Goal: Navigation & Orientation: Find specific page/section

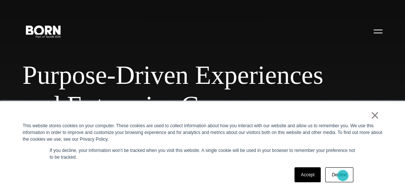
click at [343, 176] on link "Decline" at bounding box center [340, 175] width 28 height 15
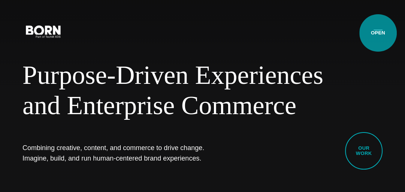
click at [378, 33] on button "Primary Menu" at bounding box center [378, 31] width 18 height 16
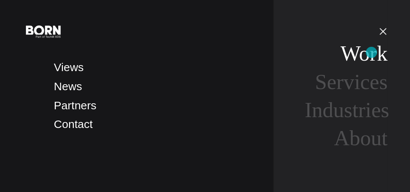
click at [371, 53] on link "Work" at bounding box center [364, 54] width 47 height 24
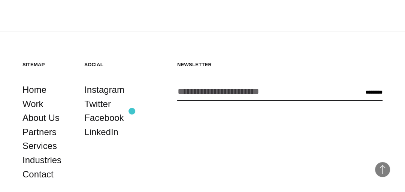
scroll to position [1868, 0]
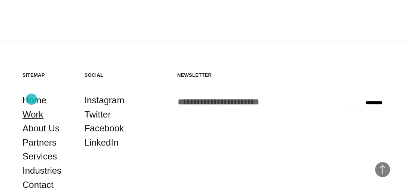
click at [32, 108] on link "Work" at bounding box center [33, 115] width 21 height 14
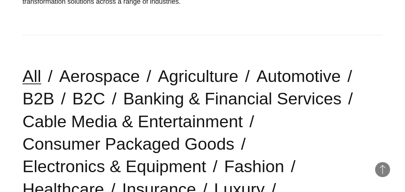
scroll to position [1928, 0]
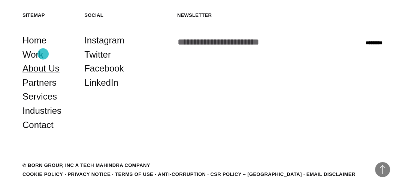
click at [43, 62] on link "About Us" at bounding box center [41, 69] width 37 height 14
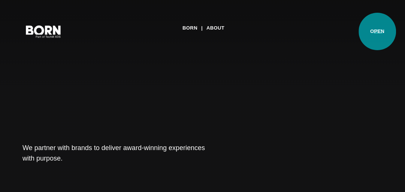
click at [378, 32] on button "Primary Menu" at bounding box center [378, 31] width 18 height 16
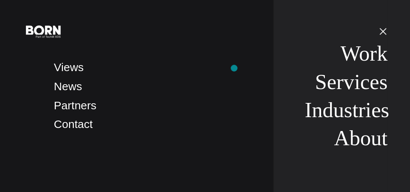
click at [234, 68] on li "Views" at bounding box center [158, 68] width 208 height 18
